Goal: Find contact information: Find contact information

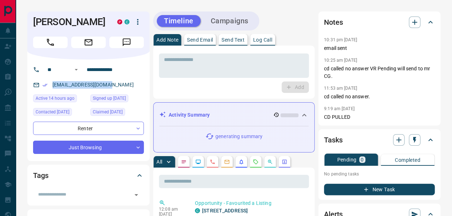
drag, startPoint x: 123, startPoint y: 84, endPoint x: 52, endPoint y: 85, distance: 70.8
click at [52, 85] on div "[EMAIL_ADDRESS][DOMAIN_NAME]" at bounding box center [88, 85] width 111 height 12
copy link "[EMAIL_ADDRESS][DOMAIN_NAME]"
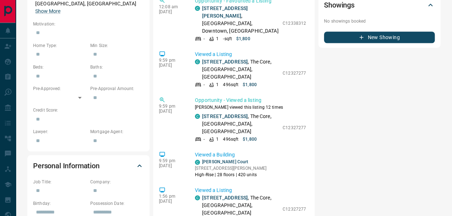
scroll to position [261, 0]
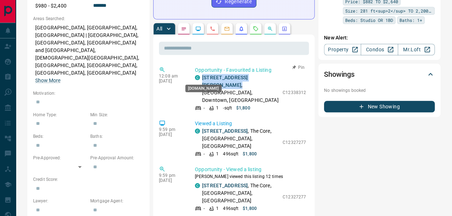
drag, startPoint x: 268, startPoint y: 78, endPoint x: 197, endPoint y: 77, distance: 70.8
click at [197, 77] on div "C [STREET_ADDRESS][PERSON_NAME]" at bounding box center [237, 89] width 84 height 30
copy p "[STREET_ADDRESS][PERSON_NAME] ,"
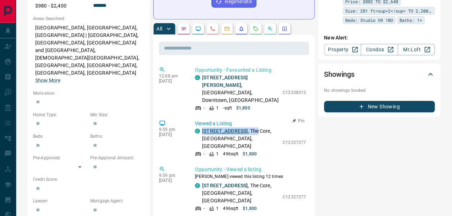
drag, startPoint x: 280, startPoint y: 120, endPoint x: 202, endPoint y: 122, distance: 78.0
click at [202, 128] on div "C [STREET_ADDRESS] - 1 496 sqft $1,800 C12327277" at bounding box center [250, 143] width 111 height 30
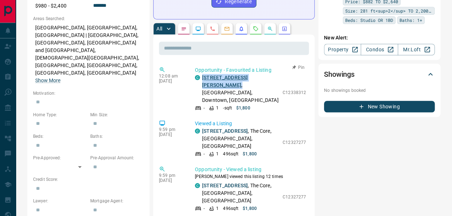
drag, startPoint x: 202, startPoint y: 122, endPoint x: 202, endPoint y: 75, distance: 47.1
click at [202, 75] on p "[STREET_ADDRESS][PERSON_NAME]" at bounding box center [240, 89] width 77 height 30
copy p "[STREET_ADDRESS][PERSON_NAME] ,"
